Goal: Obtain resource: Download file/media

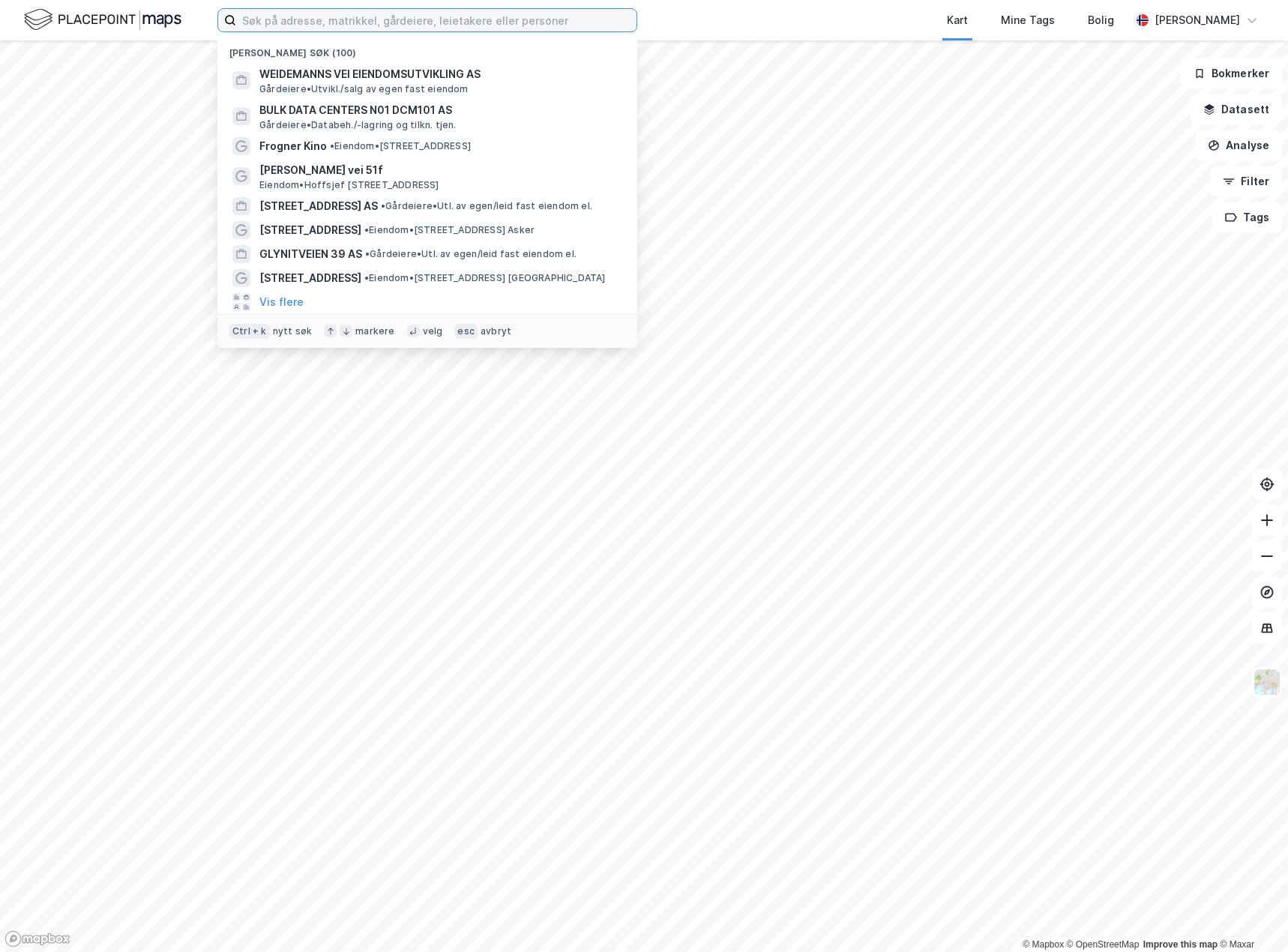
click at [436, 19] on input at bounding box center [436, 20] width 400 height 22
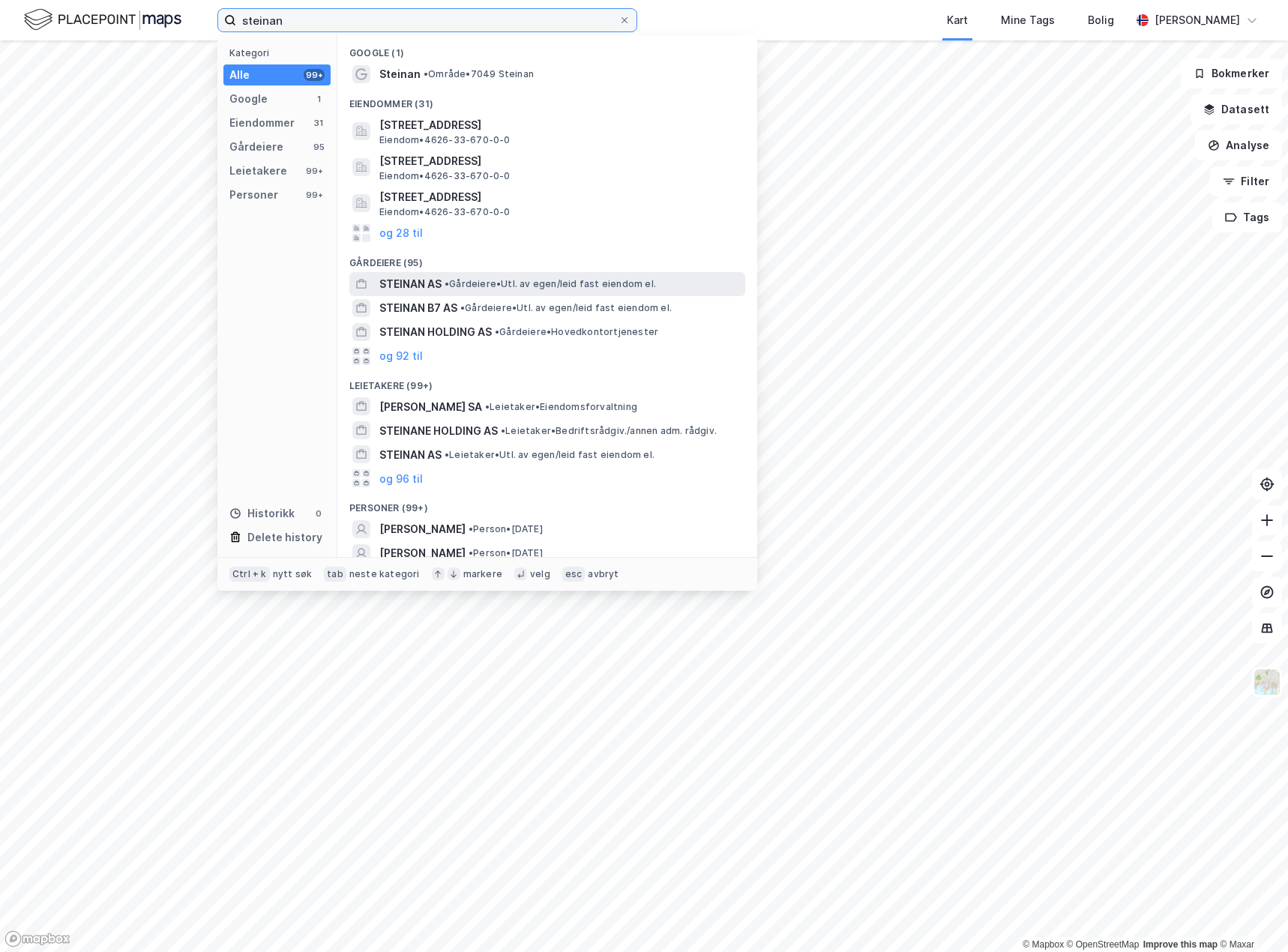
type input "steinan"
click at [513, 276] on div "STEINAN AS • Gårdeiere • Utl. av egen/leid fast eiendom el." at bounding box center [560, 284] width 363 height 18
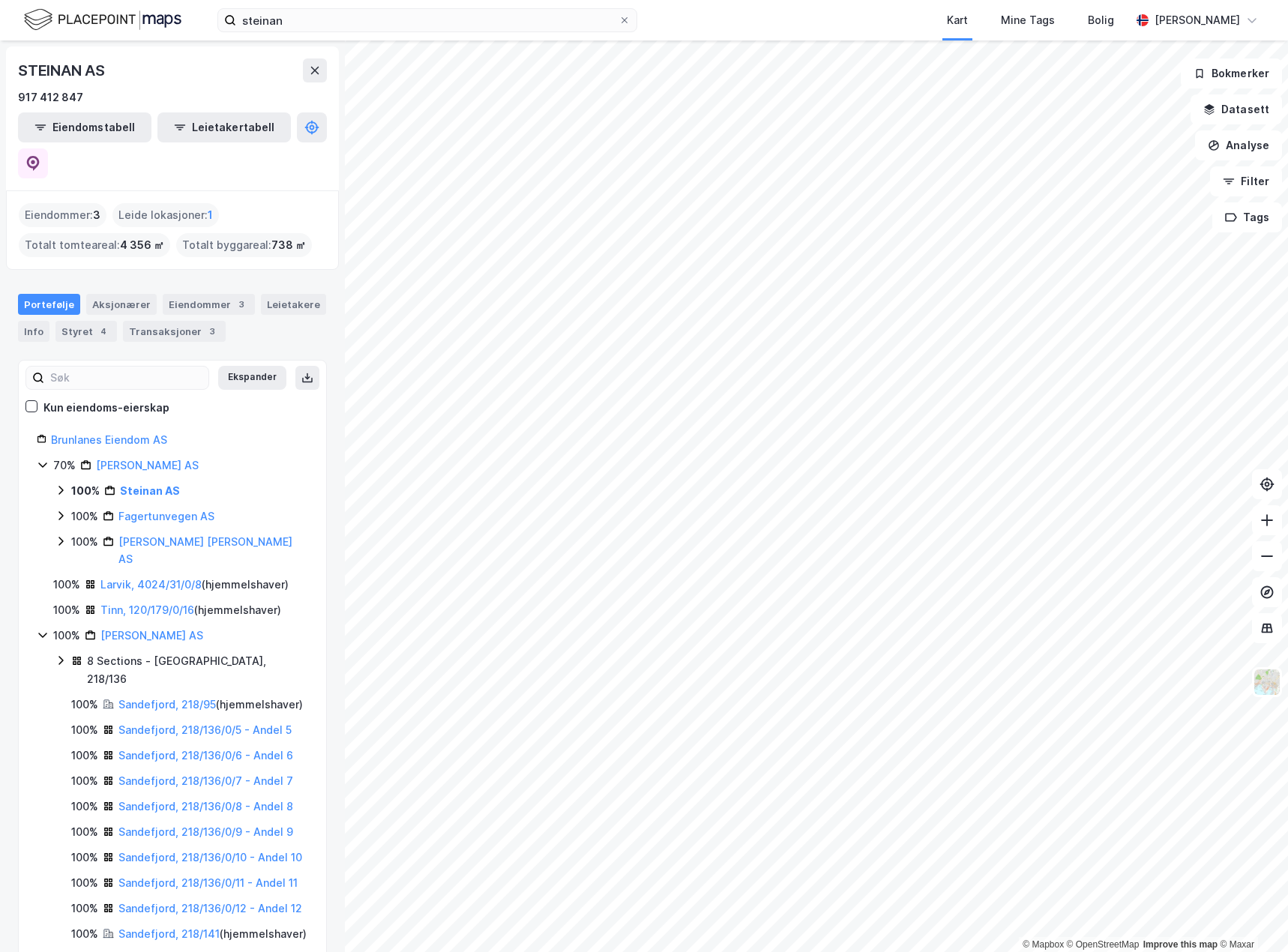
click at [63, 482] on div "100% Steinan AS" at bounding box center [181, 491] width 253 height 18
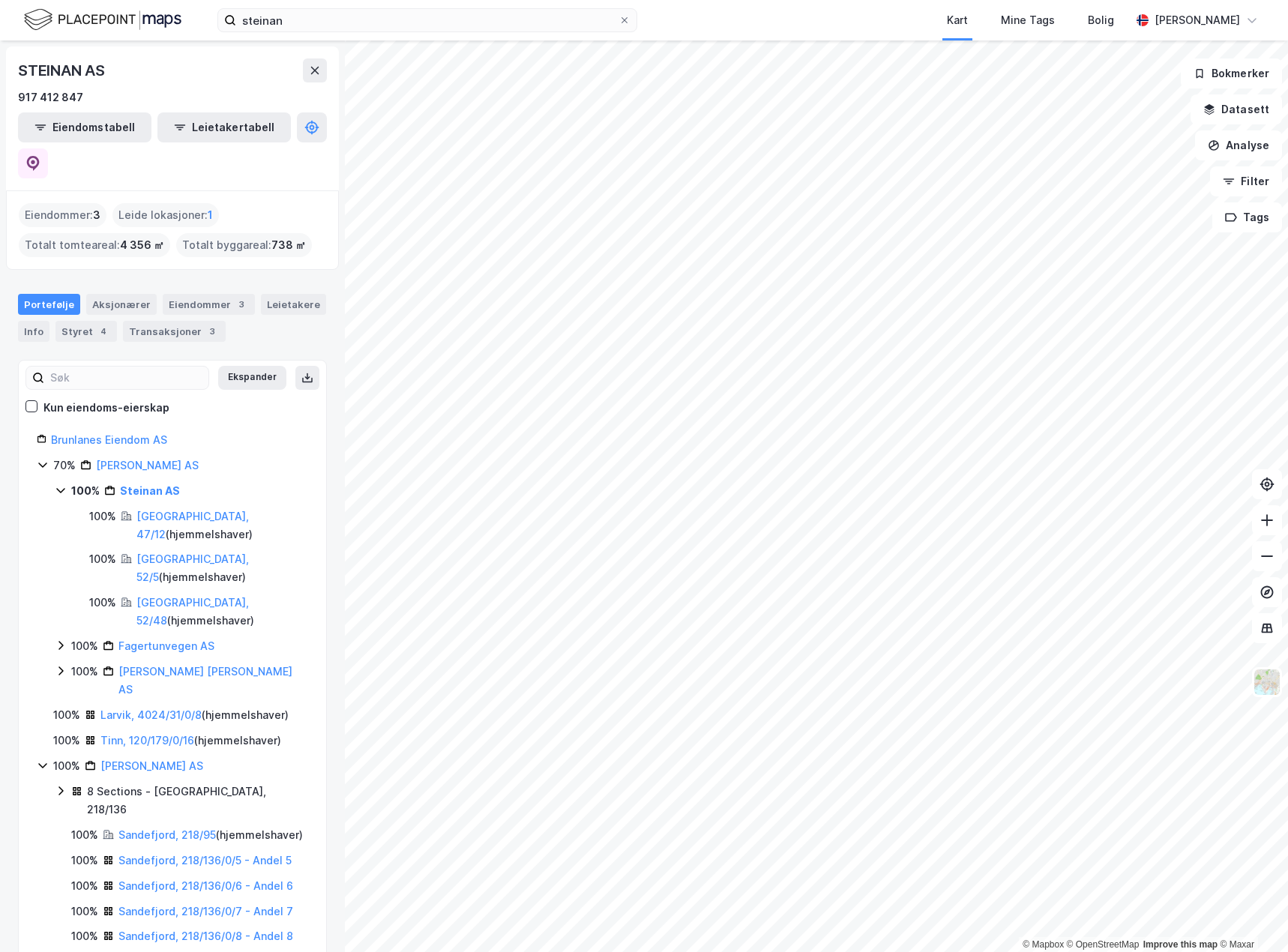
click at [62, 488] on icon at bounding box center [60, 491] width 8 height 6
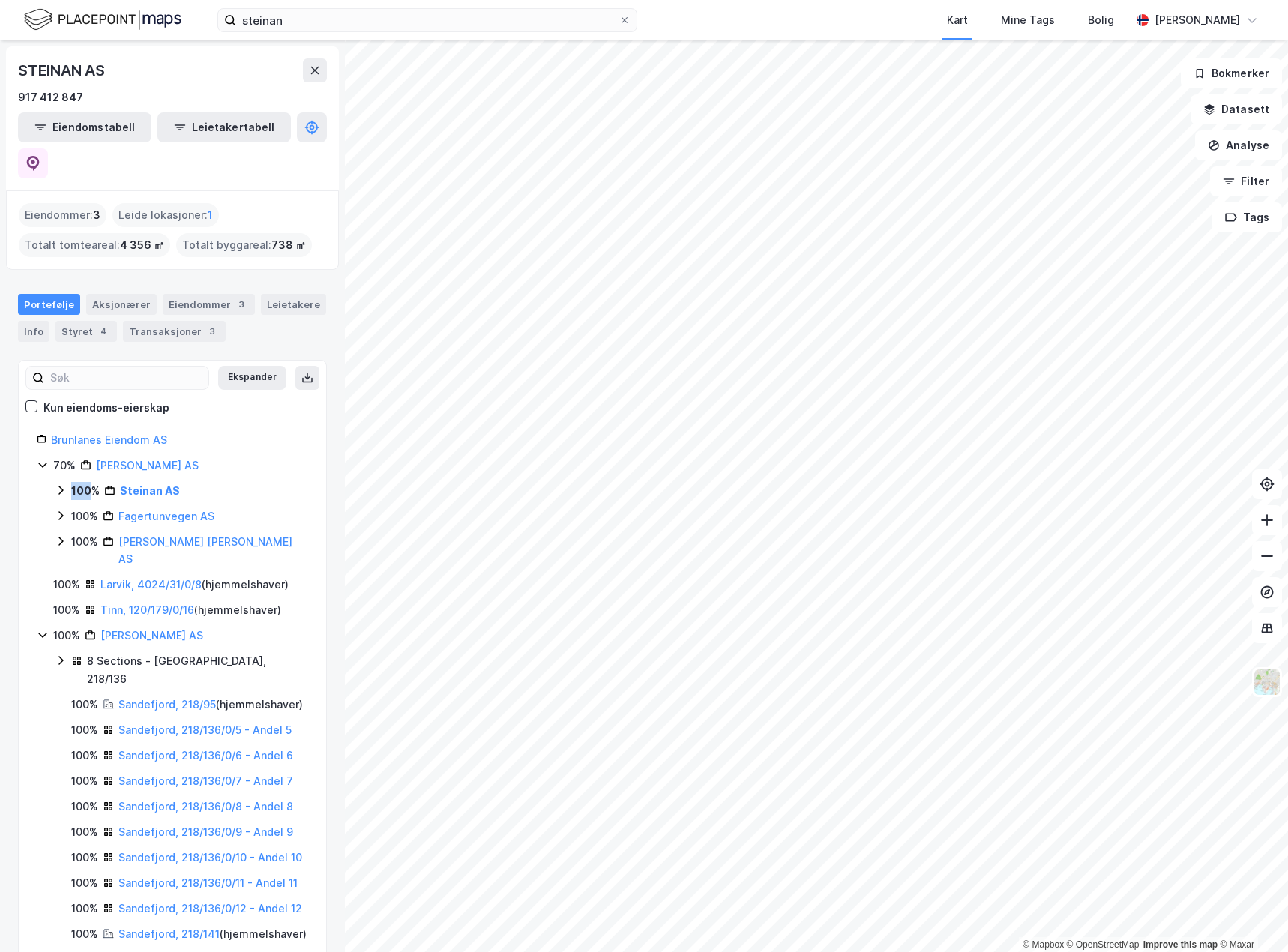
click at [62, 486] on icon at bounding box center [61, 490] width 5 height 9
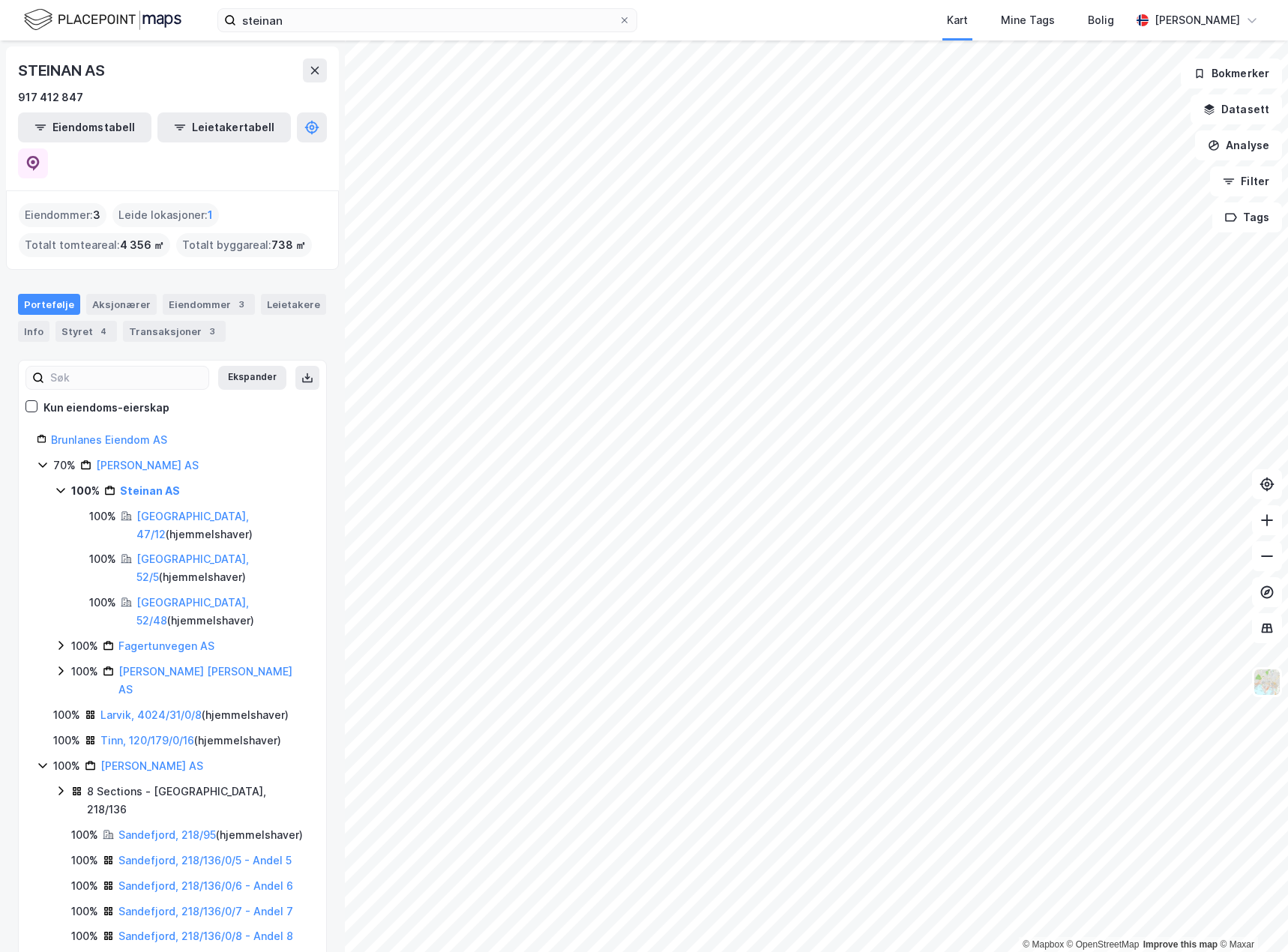
click at [256, 507] on div "[GEOGRAPHIC_DATA], 47/12 ( hjemmelshaver )" at bounding box center [222, 525] width 172 height 36
click at [188, 510] on link "[GEOGRAPHIC_DATA], 47/12" at bounding box center [192, 525] width 112 height 31
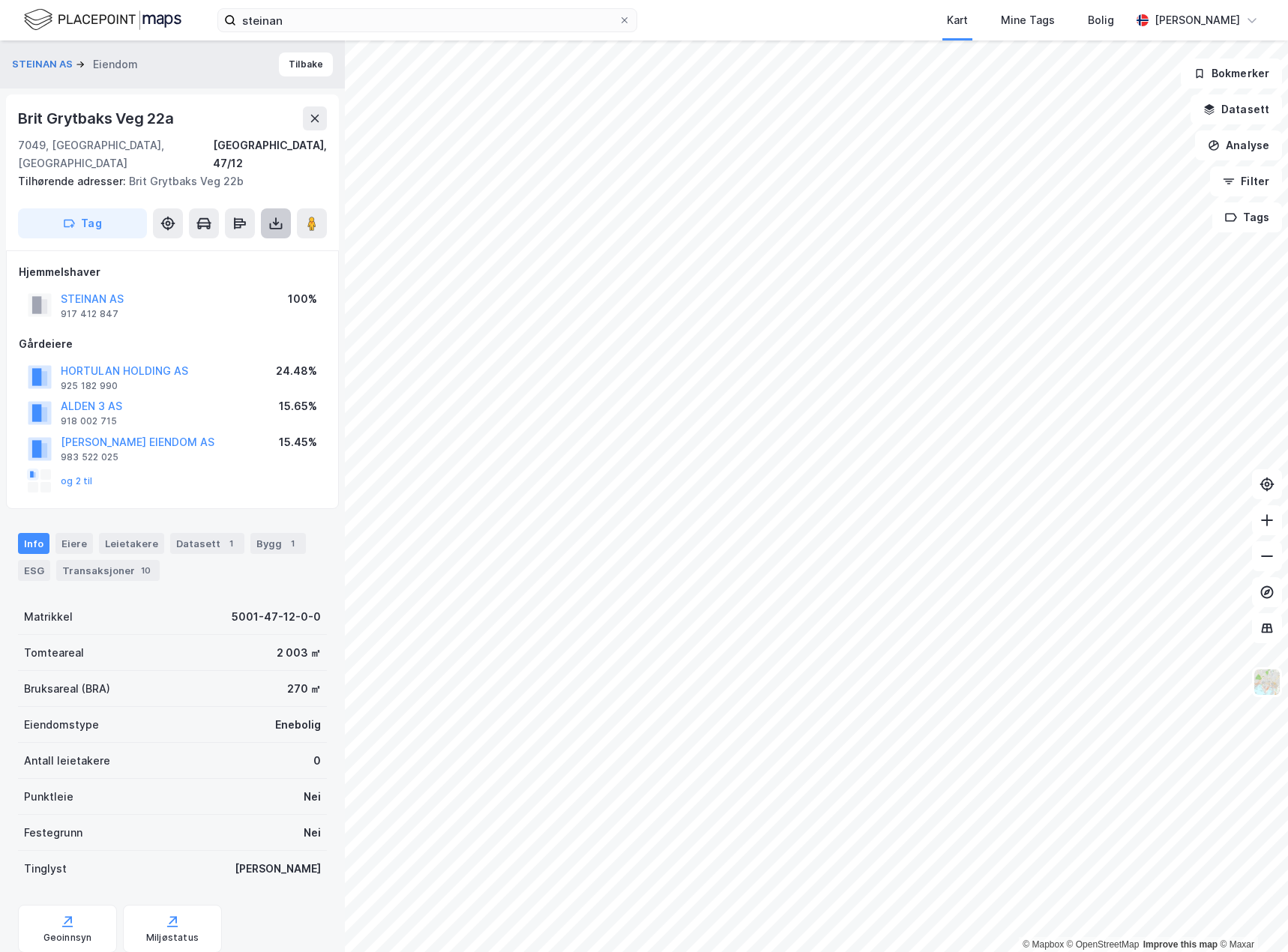
click at [273, 216] on icon at bounding box center [275, 223] width 15 height 15
click at [261, 241] on div "Last ned grunnbok" at bounding box center [211, 253] width 160 height 24
